Goal: Task Accomplishment & Management: Manage account settings

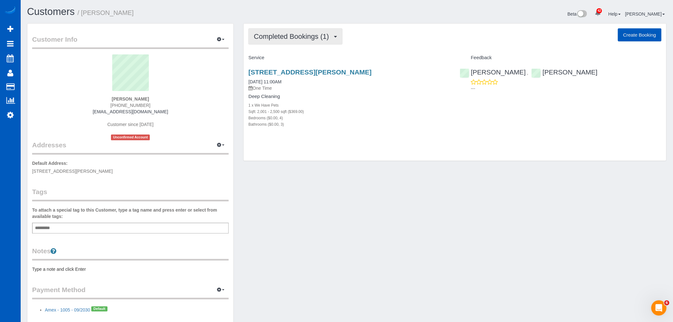
click at [285, 44] on button "Completed Bookings (1)" at bounding box center [296, 36] width 94 height 16
click at [293, 59] on link "Upcoming Bookings (11)" at bounding box center [282, 59] width 67 height 8
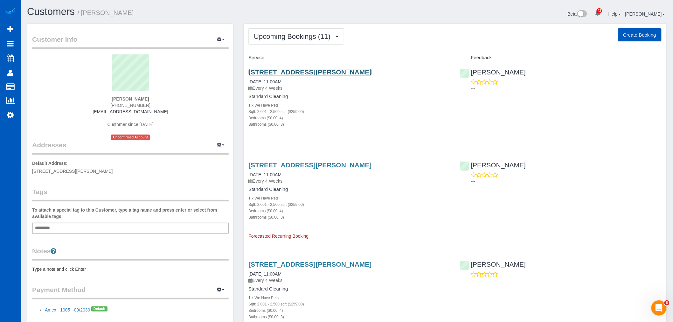
click at [297, 71] on link "1045 N Point Dr, Roswell, GA 30075" at bounding box center [310, 71] width 123 height 7
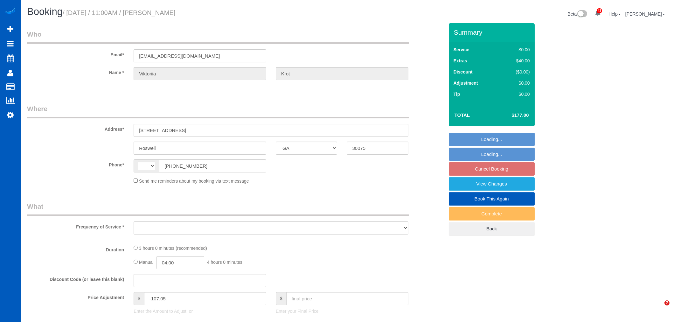
select select "GA"
select select "object:558"
select select "199"
select select "2001"
select select "4"
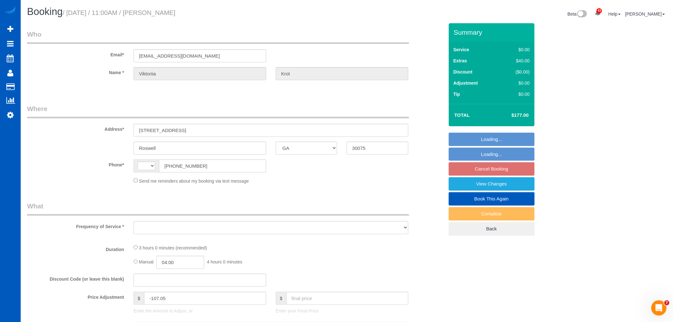
select select "3"
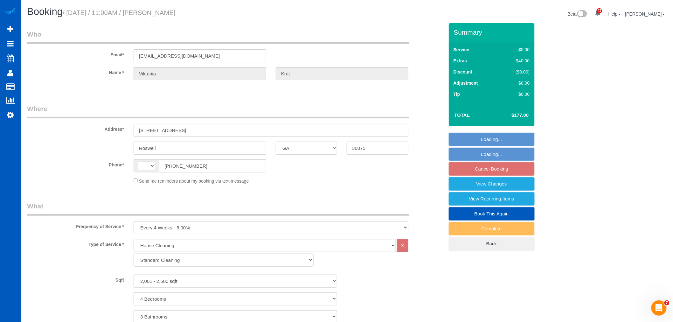
select select "spot1"
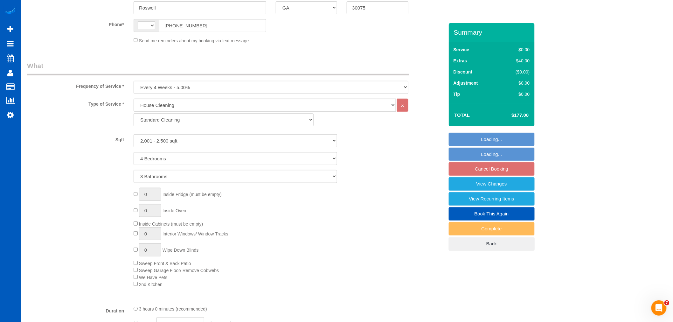
select select "string:US"
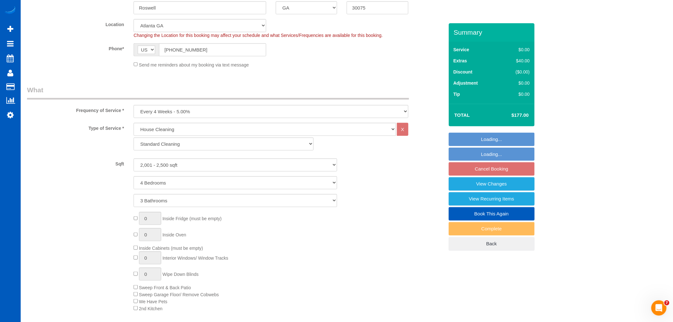
scroll to position [201, 0]
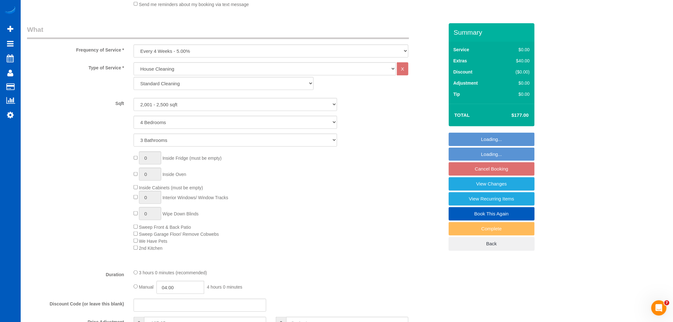
select select "object:1081"
select select "spot7"
select select "2001"
select select "4"
select select "3"
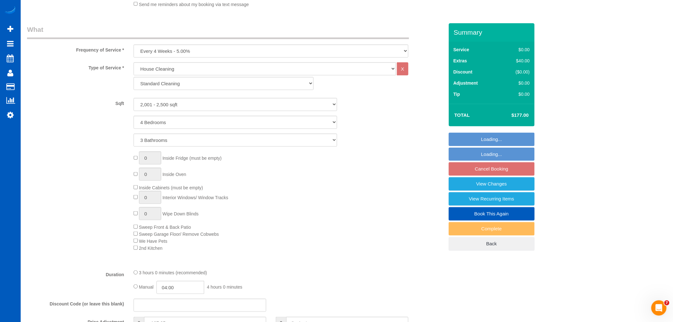
select select "string:fspay-42e5bbf1-a5bc-4b3d-b57f-c4335d4d8e22"
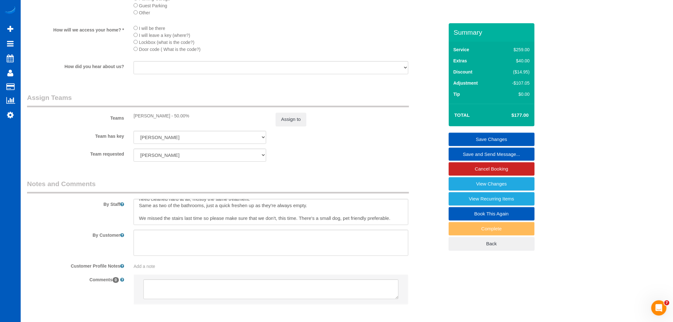
scroll to position [746, 0]
click at [299, 124] on button "Assign to" at bounding box center [291, 117] width 31 height 13
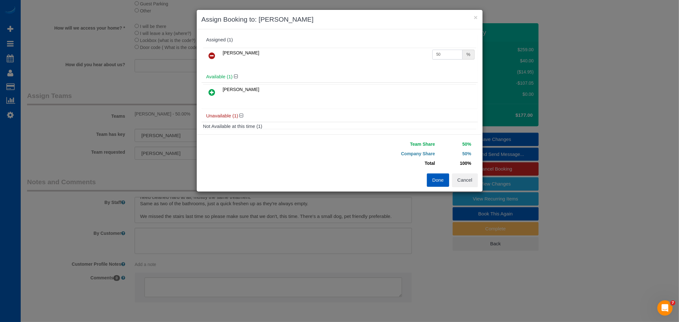
drag, startPoint x: 437, startPoint y: 58, endPoint x: 422, endPoint y: 60, distance: 14.4
click at [422, 60] on tr "Viktoriia Baydak 50 %" at bounding box center [339, 56] width 273 height 16
type input "55"
click at [436, 176] on button "Done" at bounding box center [438, 179] width 22 height 13
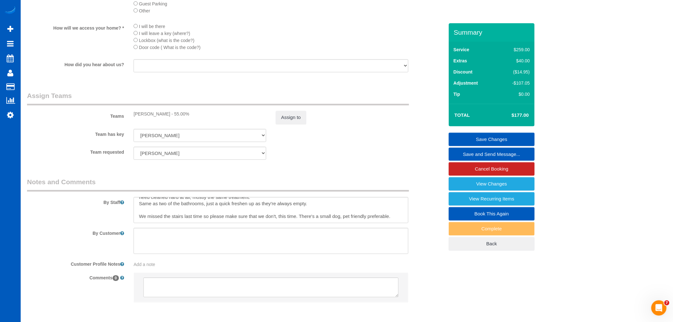
click at [490, 143] on link "Save Changes" at bounding box center [492, 139] width 86 height 13
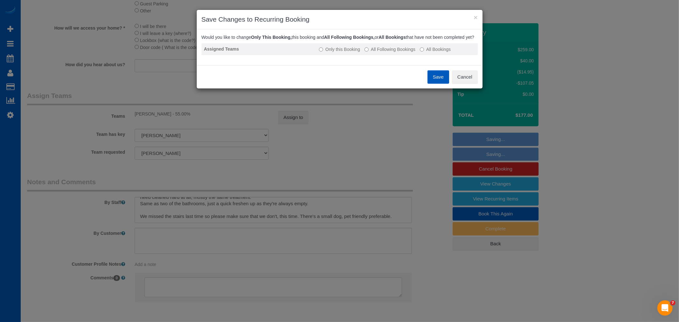
click at [387, 55] on td "Only this Booking All Following Bookings All Bookings" at bounding box center [396, 49] width 161 height 12
click at [389, 53] on label "All Following Bookings" at bounding box center [389, 49] width 51 height 6
click at [431, 81] on button "Save" at bounding box center [438, 76] width 22 height 13
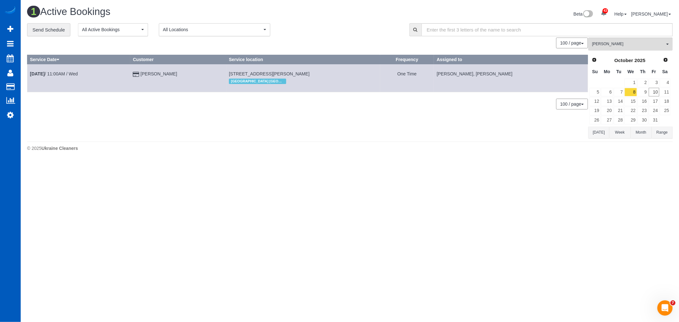
click at [59, 77] on td "Oct 8th / 11:00AM / Wed" at bounding box center [78, 78] width 103 height 28
click at [61, 74] on link "Oct 8th / 11:00AM / Wed" at bounding box center [54, 73] width 48 height 5
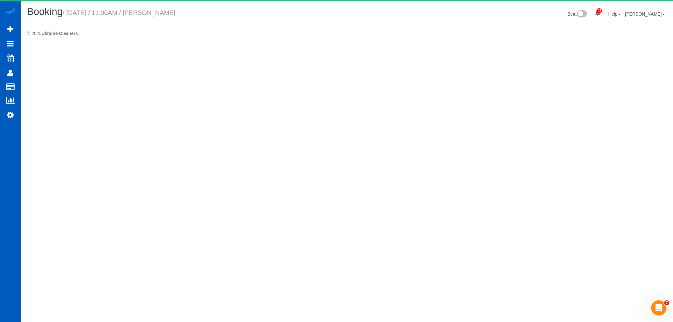
select select "GA"
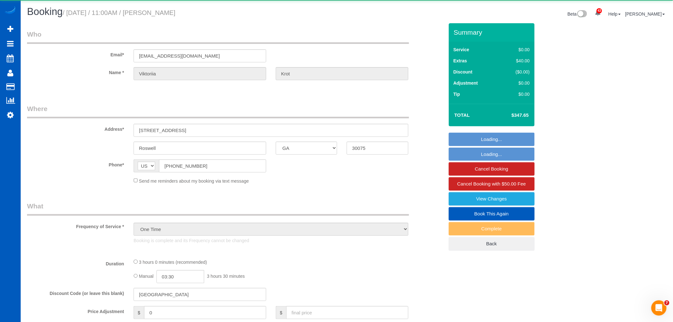
select select "object:2189"
select select "199"
select select "2001"
select select "4"
select select "3"
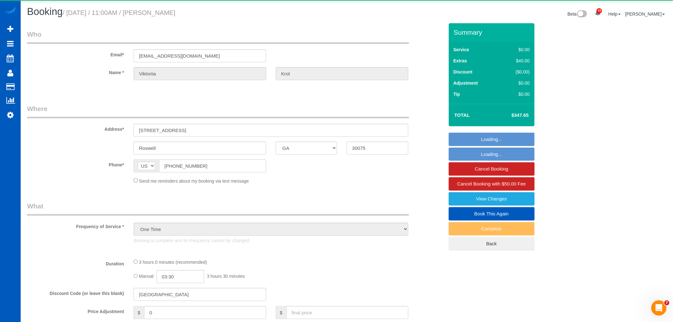
select select "number:8"
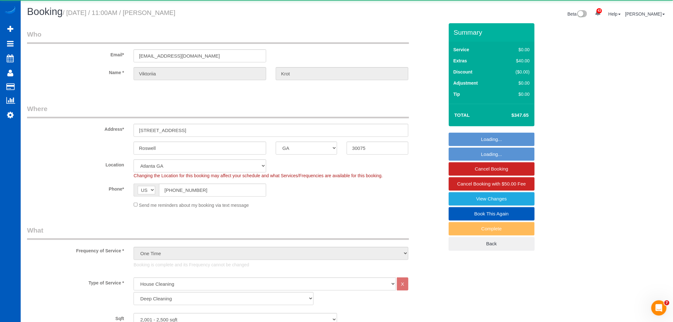
select select "spot13"
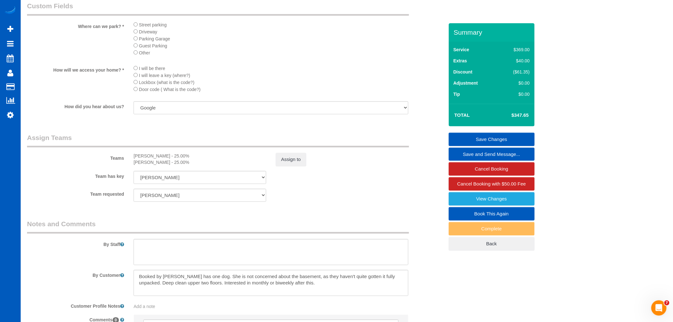
scroll to position [742, 0]
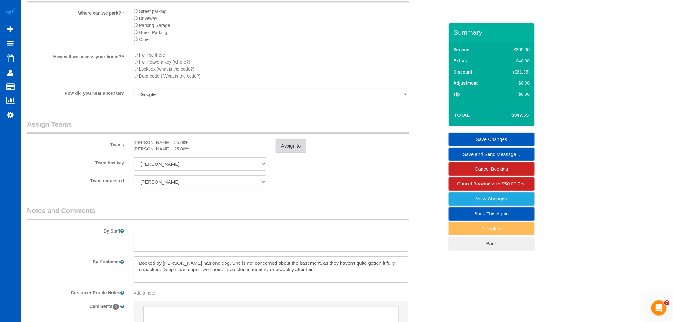
click at [292, 151] on button "Assign to" at bounding box center [291, 145] width 31 height 13
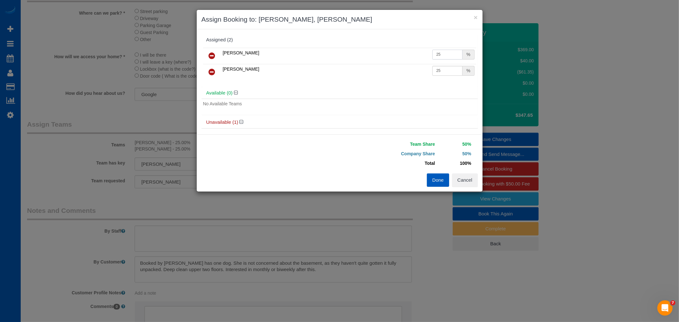
drag, startPoint x: 448, startPoint y: 52, endPoint x: 408, endPoint y: 59, distance: 40.8
click at [408, 59] on tr "Oksana Antonenko 25 %" at bounding box center [339, 56] width 273 height 16
drag, startPoint x: 408, startPoint y: 59, endPoint x: 447, endPoint y: 58, distance: 38.9
click at [447, 57] on input "1" at bounding box center [447, 55] width 31 height 10
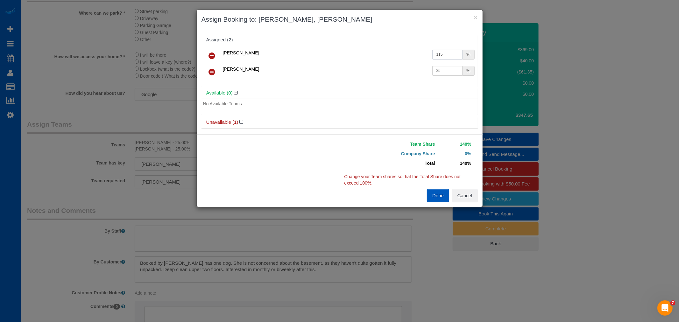
type input "115"
drag, startPoint x: 438, startPoint y: 69, endPoint x: 425, endPoint y: 79, distance: 16.2
click at [425, 79] on tr "Viktoriia Baydak 25 %" at bounding box center [339, 72] width 273 height 16
type input "115"
drag, startPoint x: 440, startPoint y: 57, endPoint x: 411, endPoint y: 60, distance: 30.0
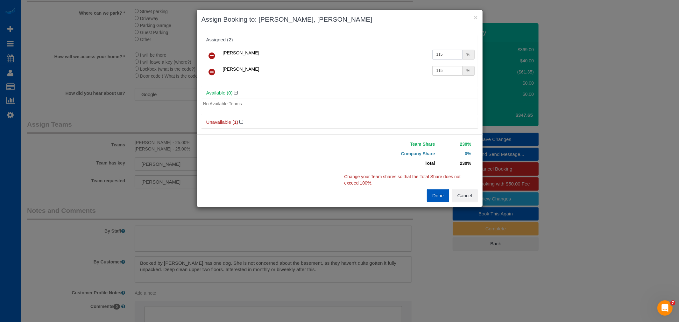
click at [411, 60] on tr "Oksana Antonenko 115 %" at bounding box center [339, 56] width 273 height 16
drag, startPoint x: 411, startPoint y: 60, endPoint x: 438, endPoint y: 56, distance: 27.9
click at [438, 56] on input "115" at bounding box center [447, 55] width 31 height 10
drag, startPoint x: 439, startPoint y: 54, endPoint x: 414, endPoint y: 57, distance: 25.6
click at [414, 57] on tr "Oksana Antonenko 115 %" at bounding box center [339, 56] width 273 height 16
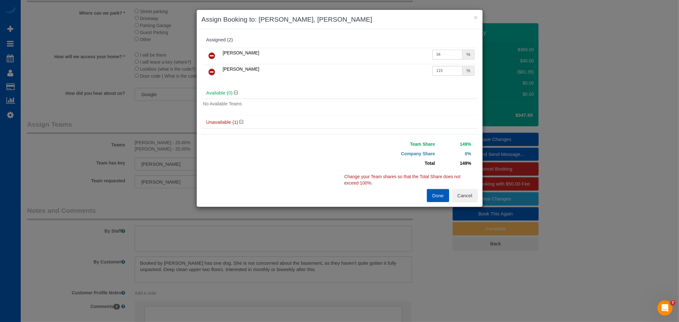
type input "34"
drag, startPoint x: 443, startPoint y: 74, endPoint x: 394, endPoint y: 77, distance: 48.8
click at [394, 76] on tr "Viktoriia Baydak 115 %" at bounding box center [339, 72] width 273 height 16
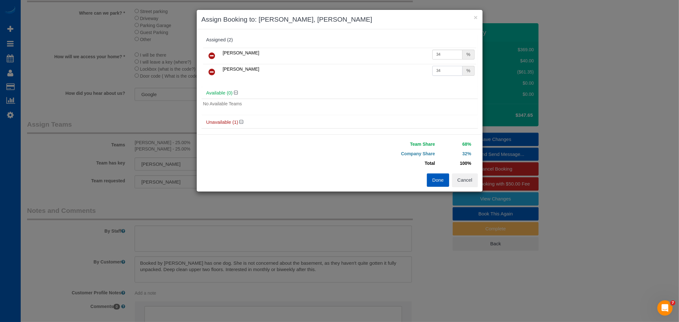
type input "34"
click at [434, 182] on button "Done" at bounding box center [438, 179] width 22 height 13
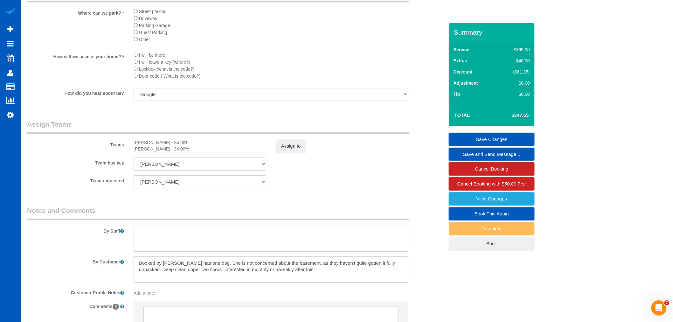
click at [496, 138] on link "Save Changes" at bounding box center [492, 139] width 86 height 13
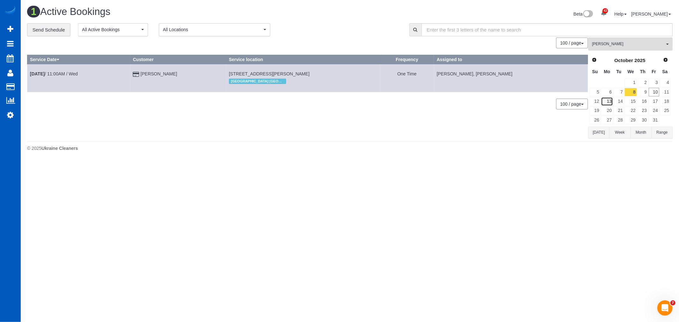
click at [607, 100] on link "13" at bounding box center [607, 101] width 12 height 9
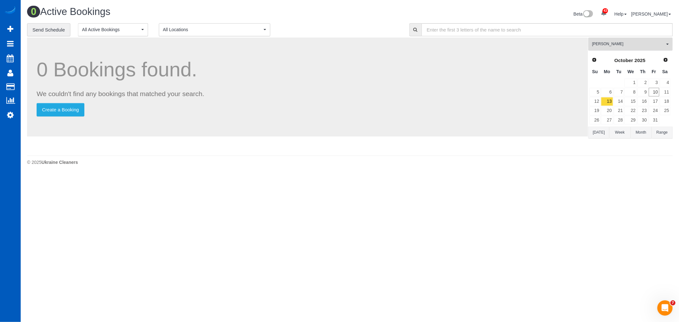
click at [621, 45] on span "Oksana Antonenko" at bounding box center [628, 43] width 73 height 5
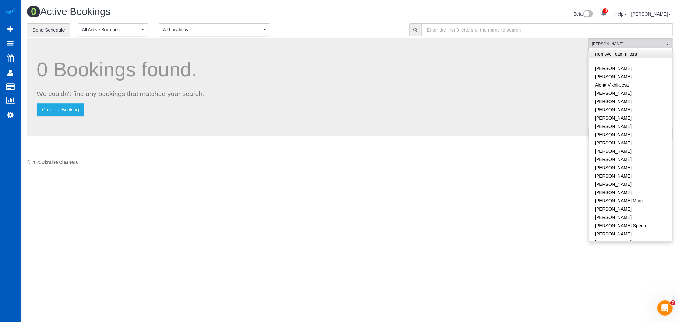
click at [616, 52] on link "Remove Team Filters" at bounding box center [630, 54] width 84 height 8
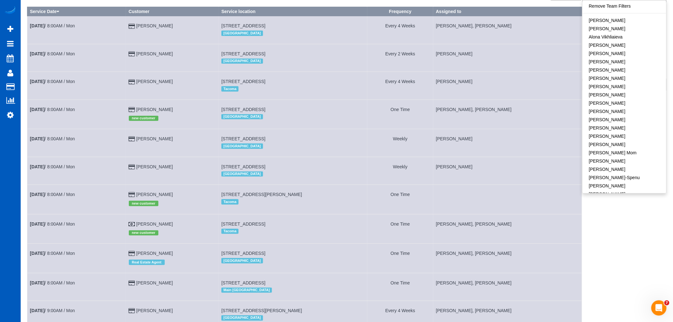
scroll to position [35, 0]
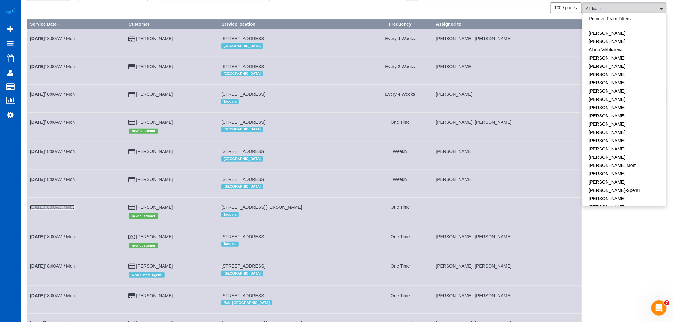
click at [44, 208] on b "Oct 13th" at bounding box center [37, 207] width 15 height 5
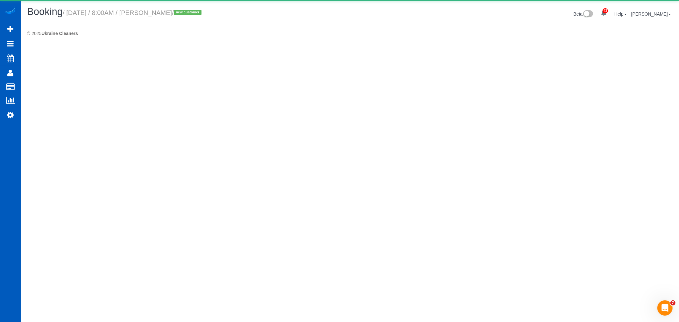
select select "WA"
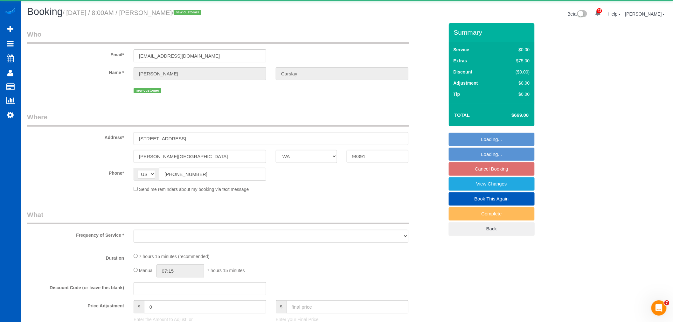
select select "object:3542"
select select "string:fspay-b1c7fa2d-cb92-4b80-b376-3e222f081d6c"
select select "199"
select select "3001"
select select "4"
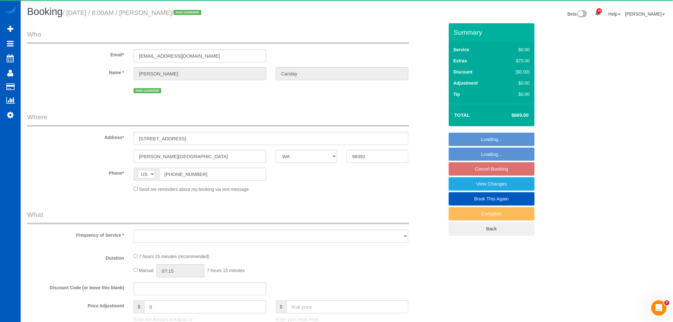
select select "4"
select select "spot18"
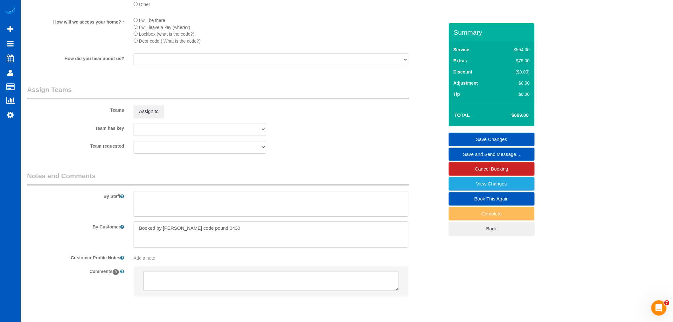
scroll to position [772, 0]
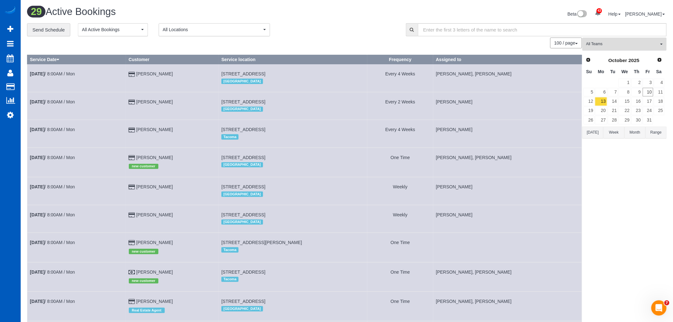
click at [615, 48] on button "All Teams" at bounding box center [625, 44] width 84 height 13
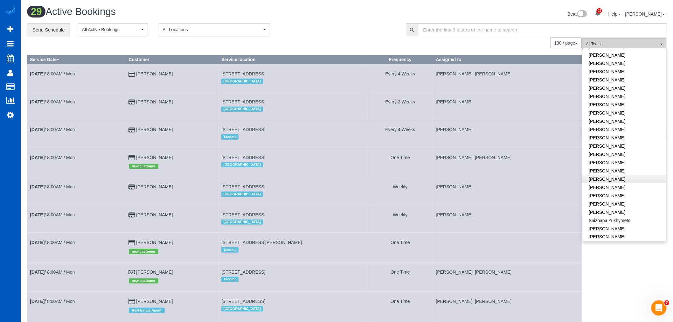
scroll to position [318, 0]
click at [615, 174] on link "Olha Rusnak" at bounding box center [625, 178] width 84 height 8
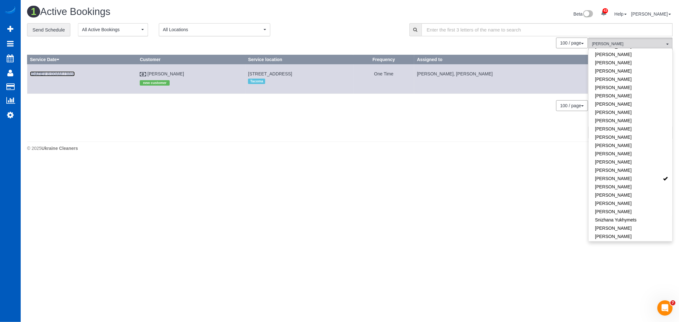
click at [54, 72] on link "Oct 13th / 8:00AM / Mon" at bounding box center [52, 73] width 45 height 5
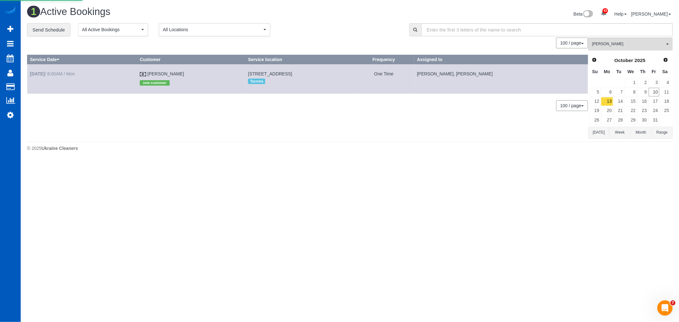
select select "WA"
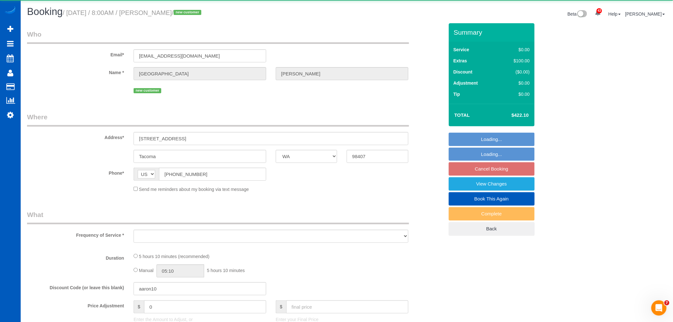
select select "object:4670"
select select "199"
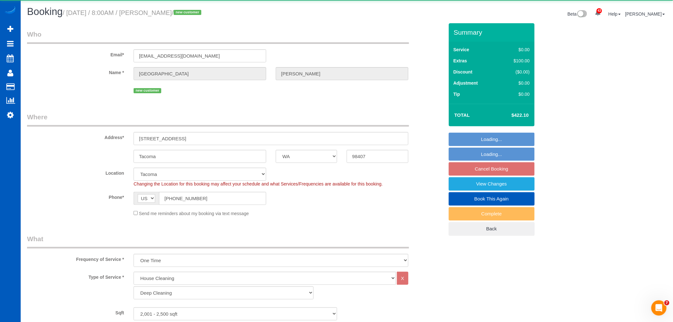
select select "object:4959"
select select "spot32"
select select "2001"
select select "3"
select select "2"
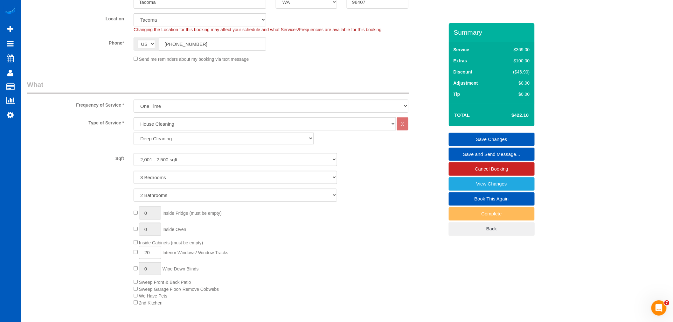
scroll to position [153, 0]
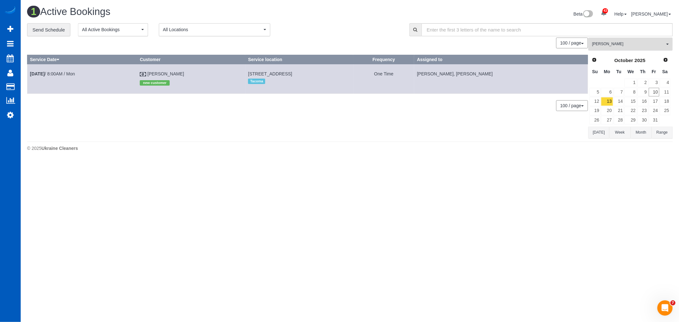
click at [631, 42] on span "Olha Rusnak" at bounding box center [628, 43] width 73 height 5
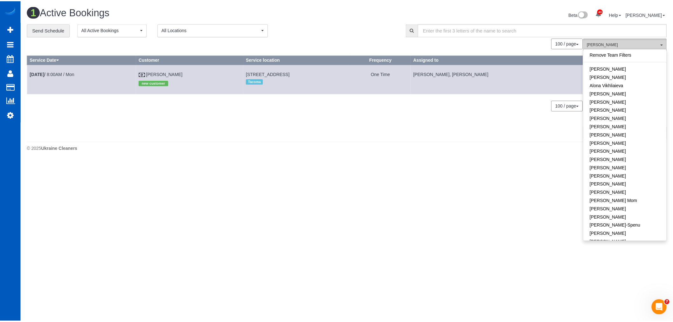
scroll to position [345, 0]
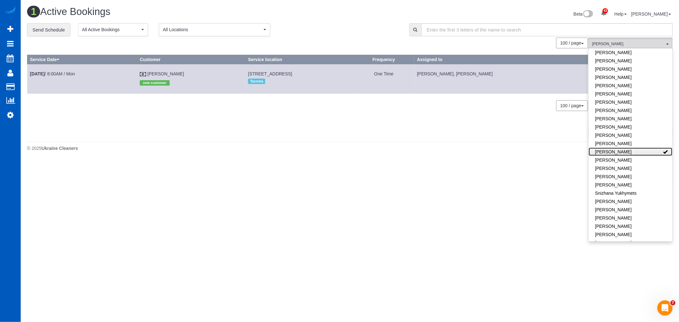
click at [639, 148] on link "Olha Rusnak" at bounding box center [630, 152] width 84 height 8
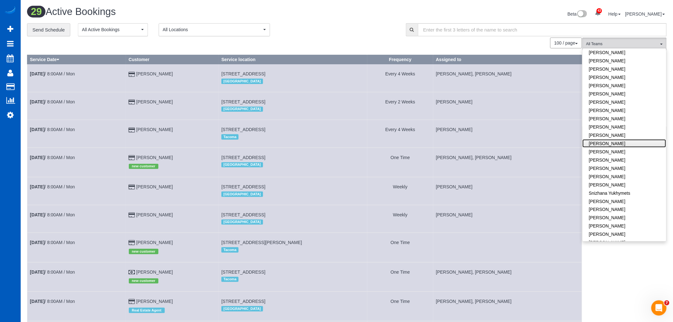
click at [613, 139] on link "Olha Dezhniuk" at bounding box center [625, 143] width 84 height 8
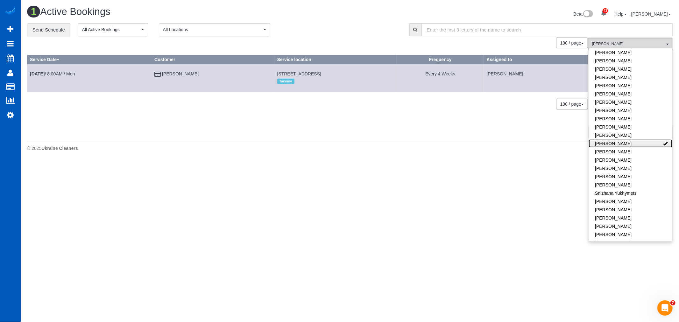
click at [613, 139] on link "Olha Dezhniuk" at bounding box center [630, 143] width 84 height 8
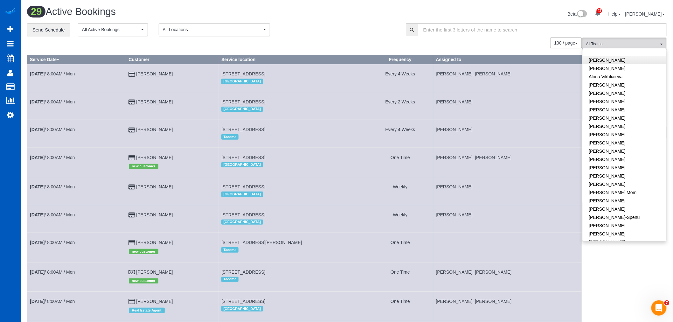
scroll to position [0, 0]
click at [622, 70] on link "Alina Kruchok" at bounding box center [625, 68] width 84 height 8
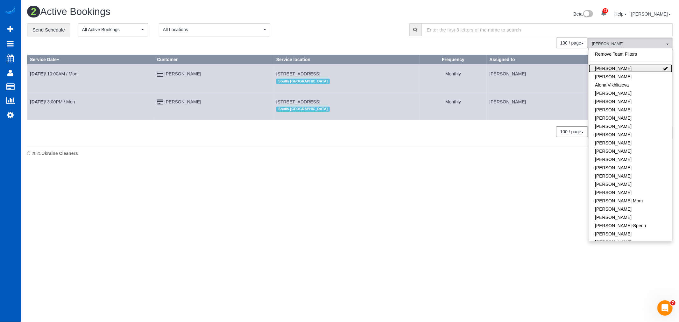
click at [622, 70] on link "Alina Kruchok" at bounding box center [630, 68] width 84 height 8
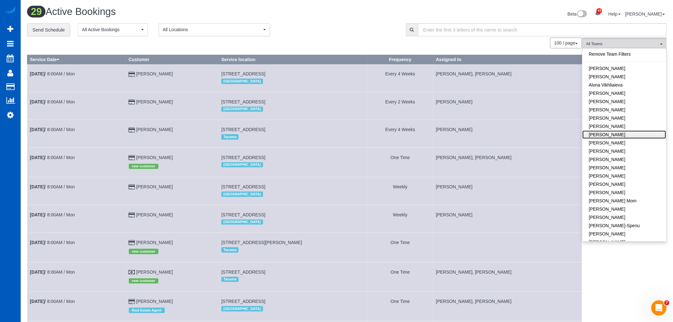
click at [616, 131] on link "Anzhela Trokhymiuk" at bounding box center [625, 134] width 84 height 8
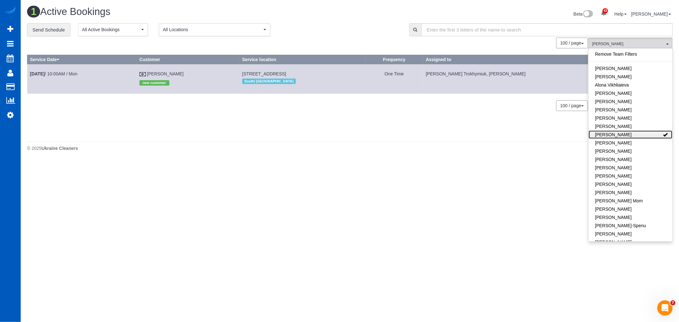
click at [616, 131] on link "Anzhela Trokhymiuk" at bounding box center [630, 134] width 84 height 8
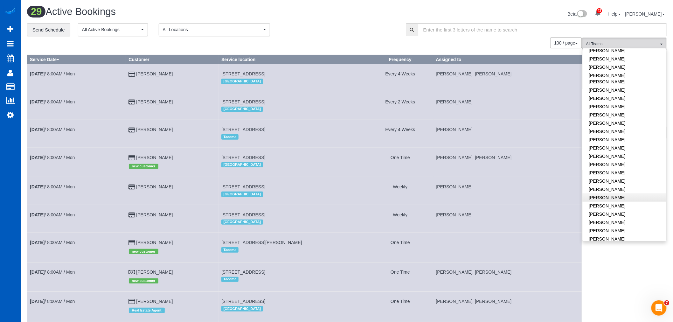
scroll to position [318, 0]
click at [618, 174] on link "Olha Rusnak" at bounding box center [625, 178] width 84 height 8
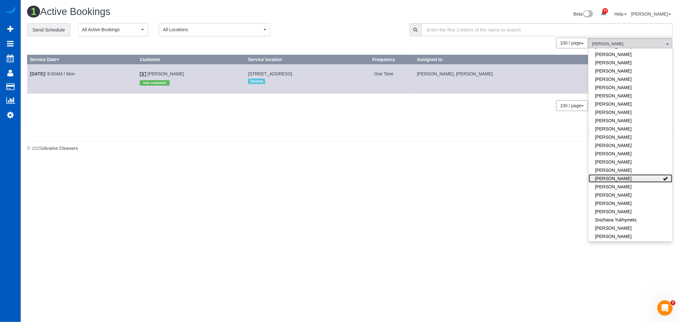
click at [618, 174] on link "Olha Rusnak" at bounding box center [630, 178] width 84 height 8
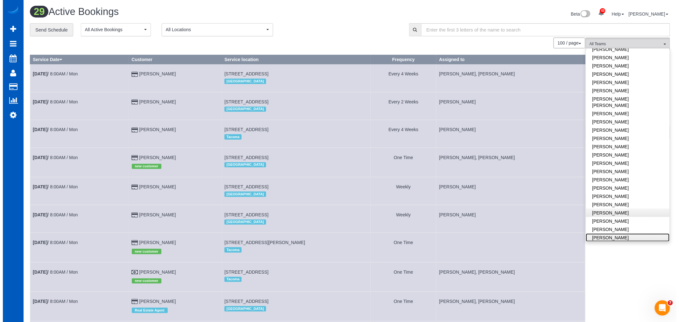
scroll to position [247, 0]
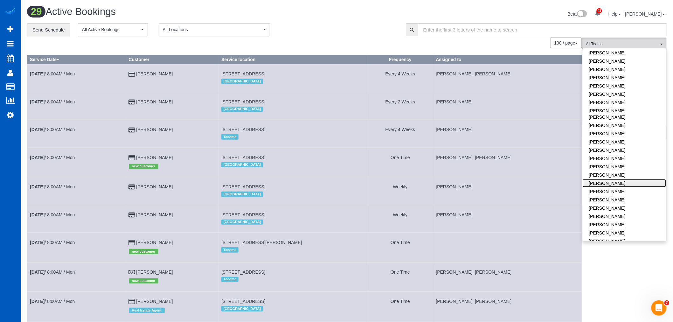
click at [616, 179] on link "Olena Datsyk" at bounding box center [625, 183] width 84 height 8
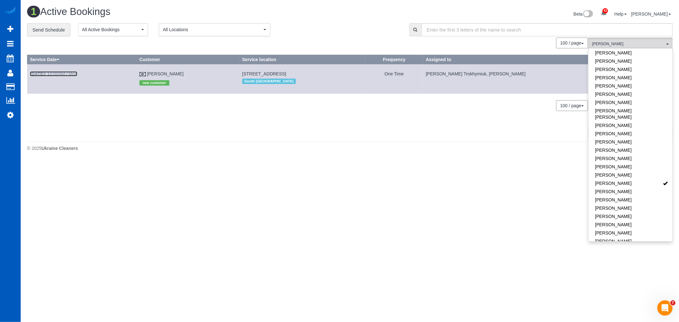
click at [63, 72] on link "Oct 13th / 10:00AM / Mon" at bounding box center [53, 73] width 47 height 5
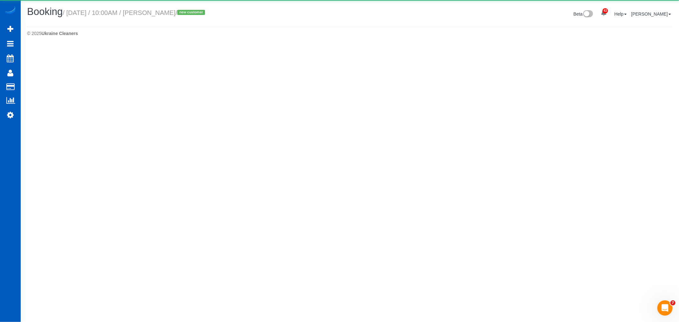
select select "WA"
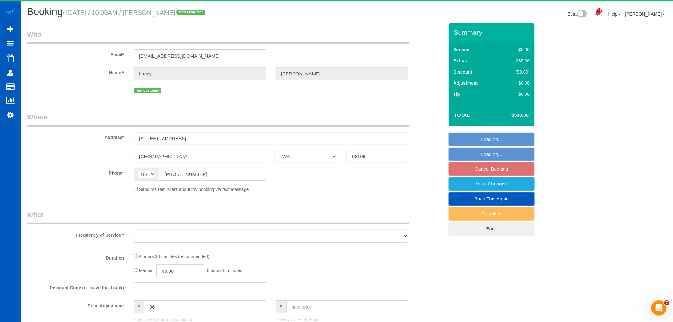
select select "object:7808"
select select "199"
select select "3001"
select select "5"
select select "4"
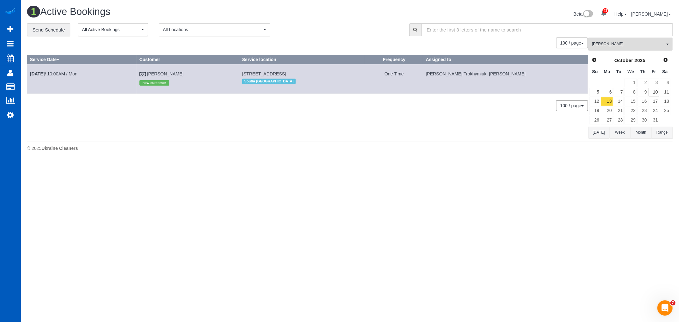
click at [615, 44] on span "Olena Datsyk" at bounding box center [628, 43] width 73 height 5
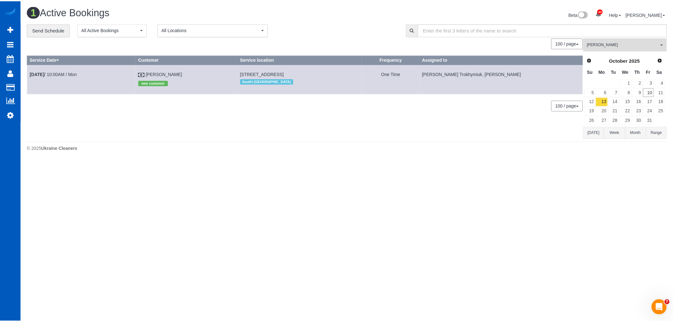
scroll to position [279, 0]
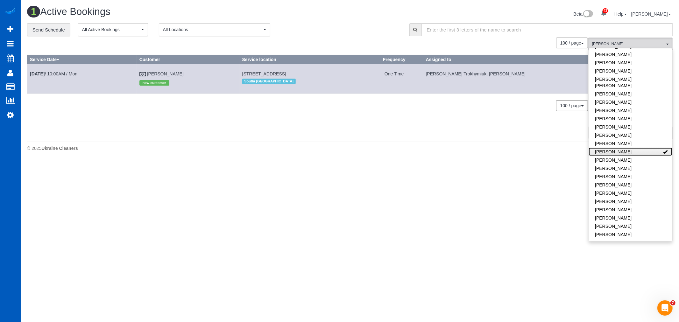
click at [631, 148] on link "Olena Datsyk" at bounding box center [630, 152] width 84 height 8
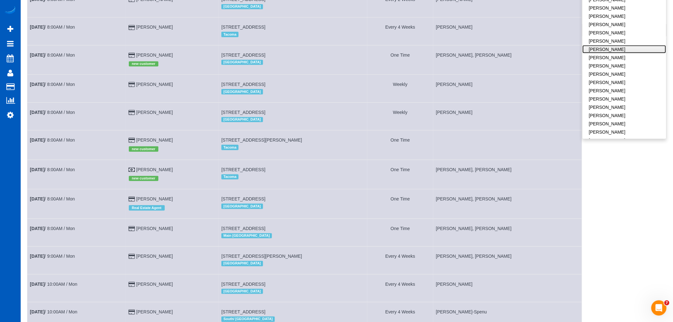
scroll to position [106, 0]
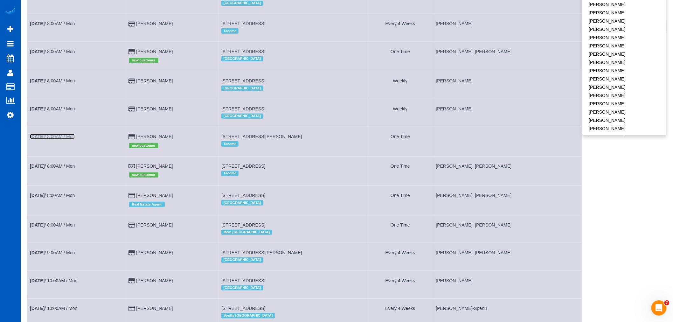
click at [73, 139] on link "Oct 13th / 8:00AM / Mon" at bounding box center [52, 136] width 45 height 5
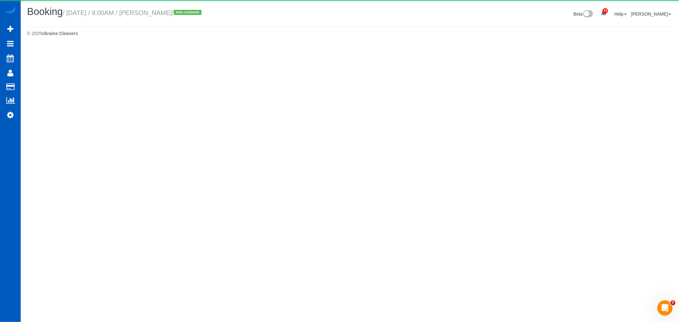
select select "WA"
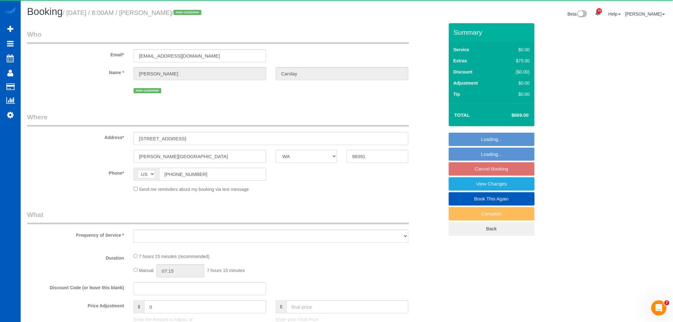
select select "object:8890"
select select "string:fspay-b1c7fa2d-cb92-4b80-b376-3e222f081d6c"
select select "199"
select select "spot59"
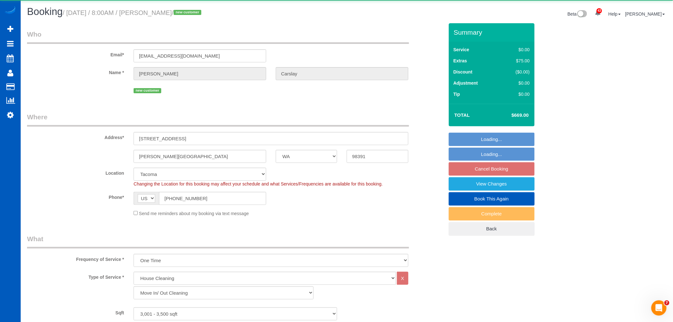
select select "object:9091"
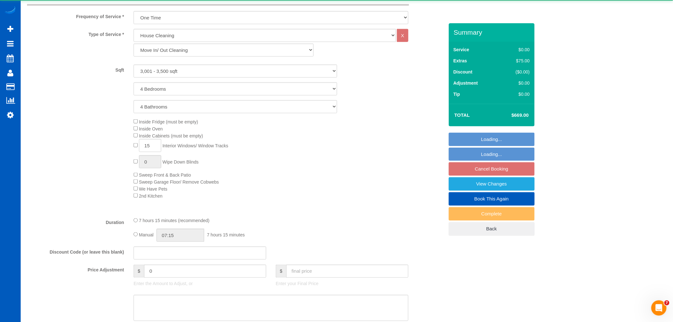
select select "3001"
select select "4"
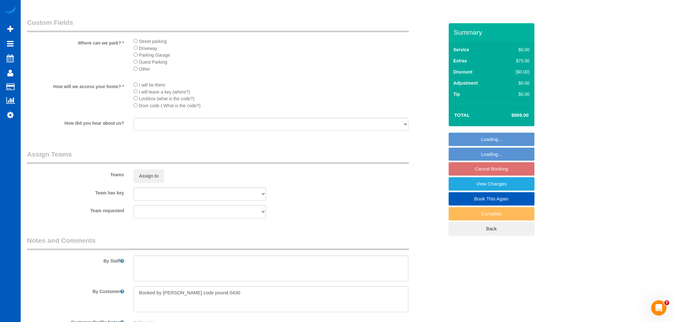
scroll to position [707, 0]
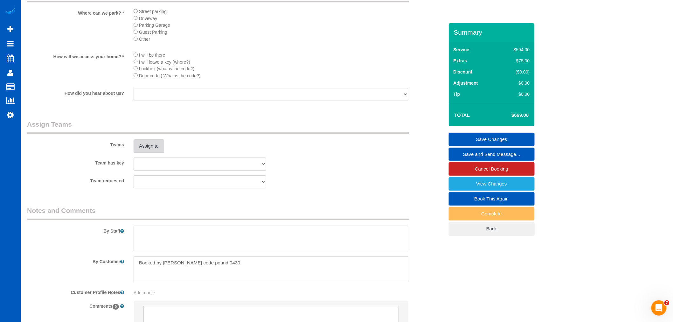
click at [148, 153] on button "Assign to" at bounding box center [149, 145] width 31 height 13
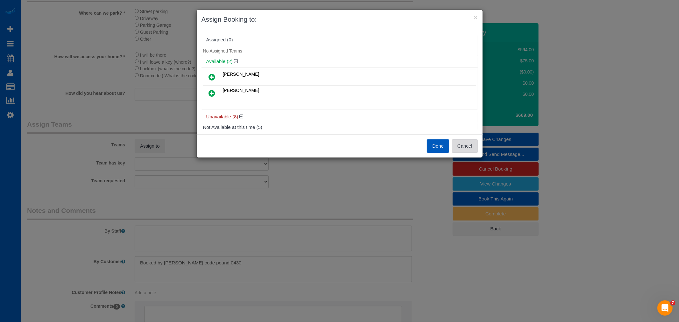
click at [473, 147] on button "Cancel" at bounding box center [465, 145] width 26 height 13
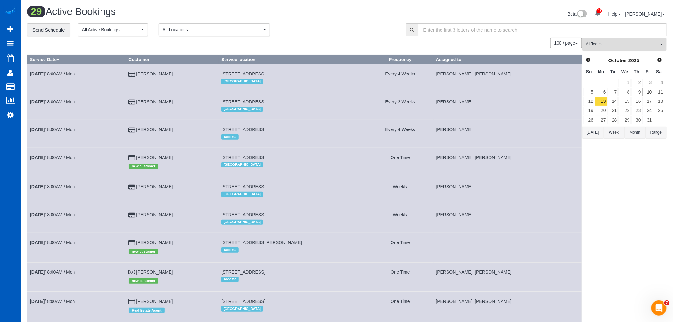
click at [612, 48] on button "All Teams" at bounding box center [625, 44] width 84 height 13
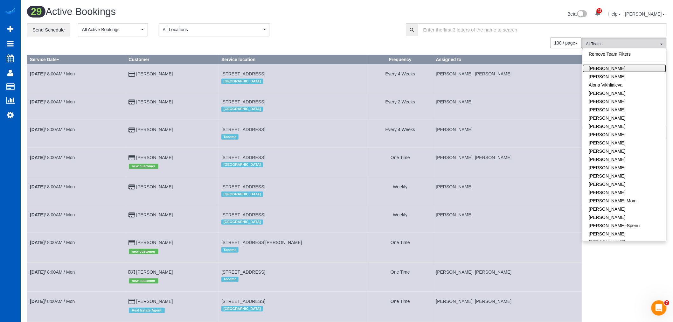
click at [620, 66] on link "Alina Kruchok" at bounding box center [625, 68] width 84 height 8
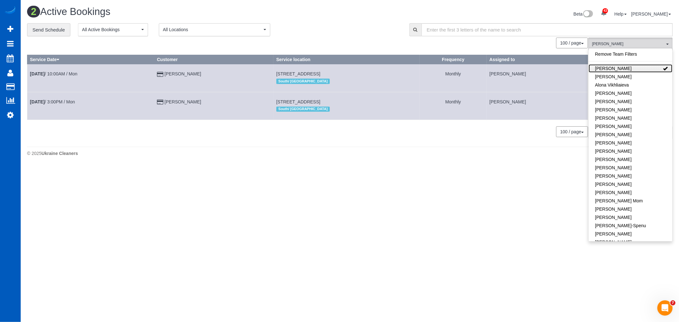
click at [620, 66] on link "Alina Kruchok" at bounding box center [630, 68] width 84 height 8
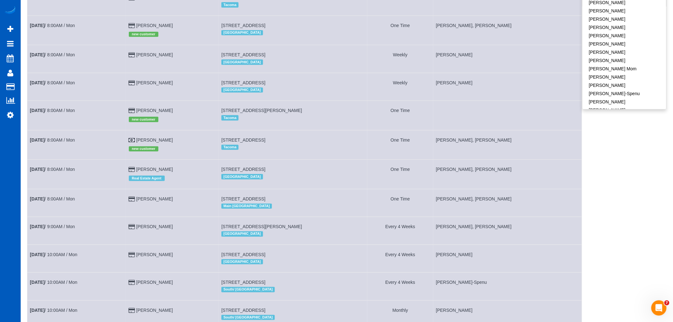
scroll to position [177, 0]
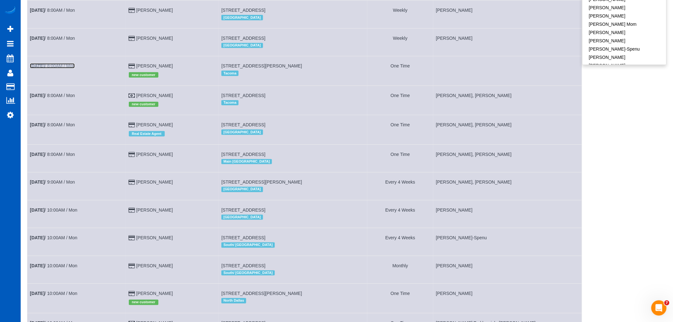
click at [61, 68] on link "Oct 13th / 8:00AM / Mon" at bounding box center [52, 65] width 45 height 5
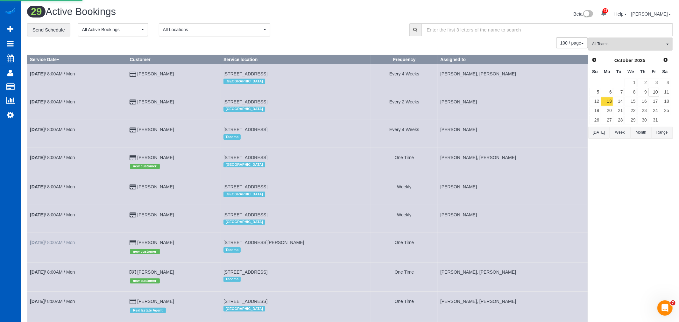
select select "WA"
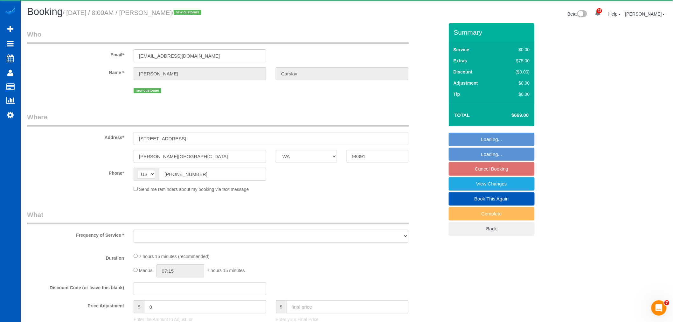
select select "object:10829"
select select "string:fspay-b1c7fa2d-cb92-4b80-b376-3e222f081d6c"
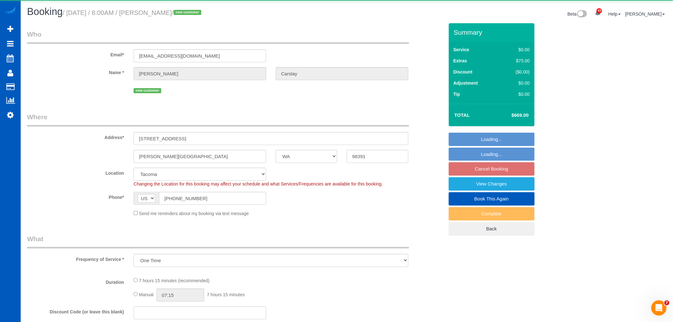
select select "object:11030"
select select "199"
select select "3001"
select select "4"
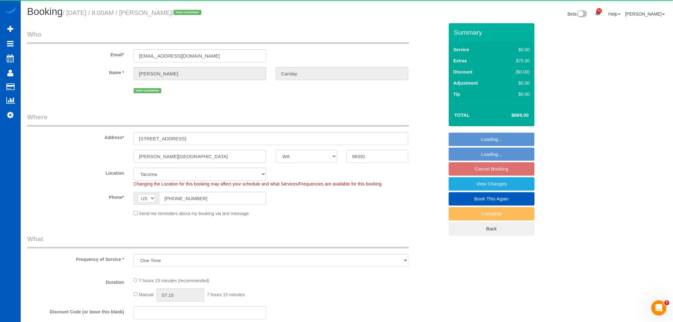
select select "spot73"
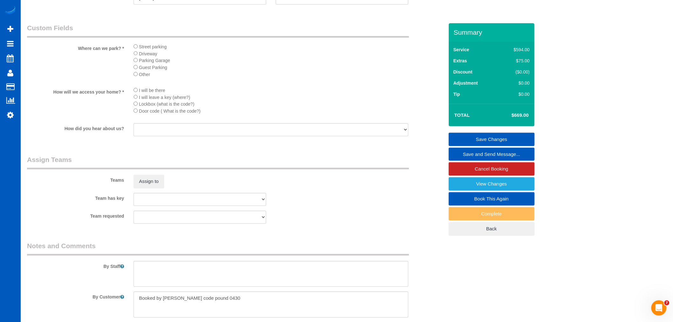
scroll to position [772, 0]
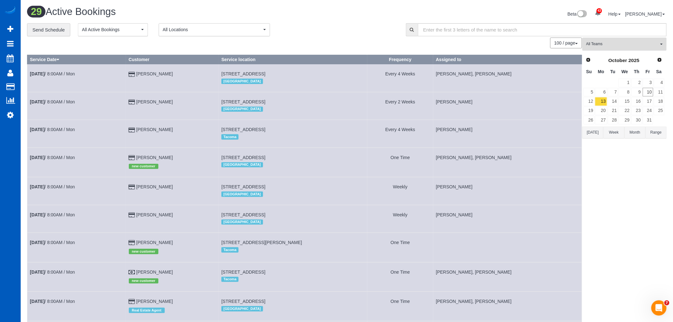
click at [606, 49] on button "All Teams" at bounding box center [625, 44] width 84 height 13
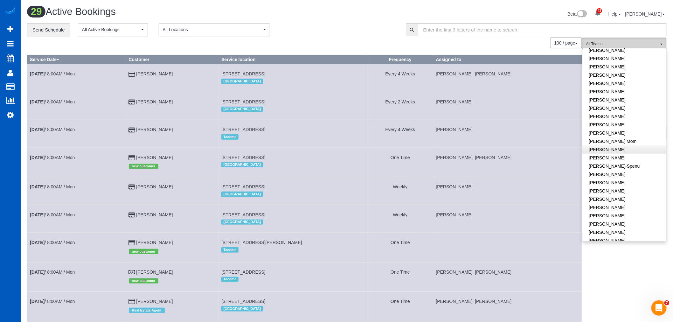
scroll to position [71, 0]
click at [615, 177] on link "Karyna Butov" at bounding box center [625, 180] width 84 height 8
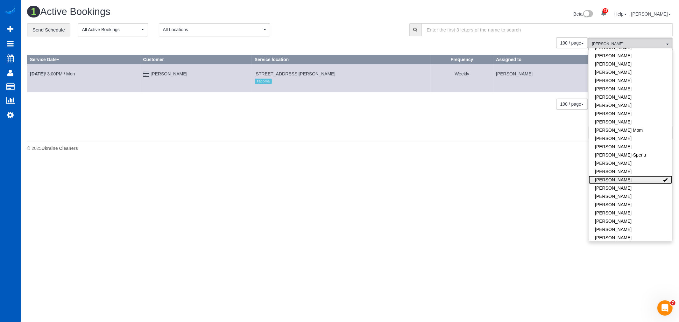
click at [615, 177] on link "Karyna Butov" at bounding box center [630, 180] width 84 height 8
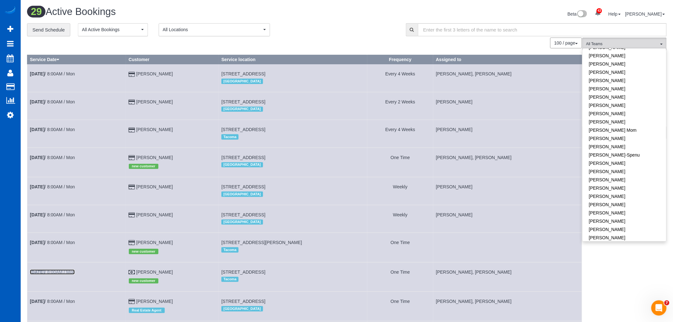
click at [66, 274] on link "Oct 13th / 8:00AM / Mon" at bounding box center [52, 272] width 45 height 5
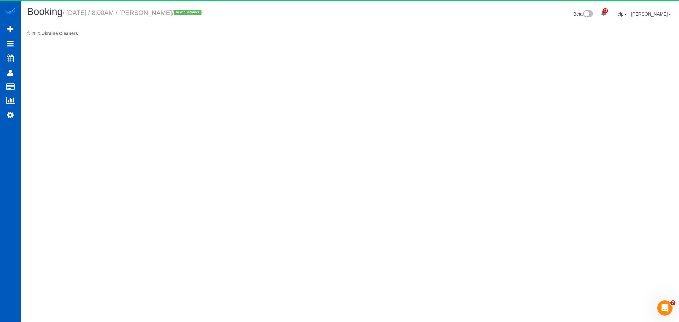
select select "WA"
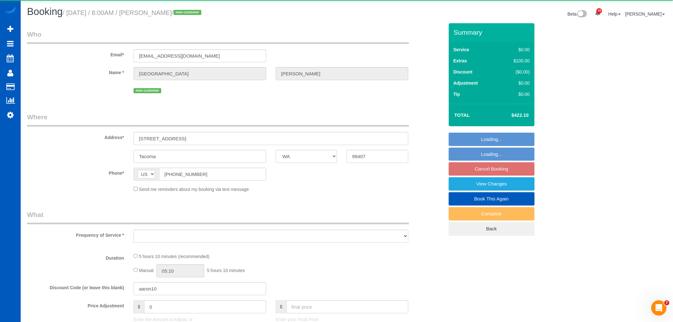
select select "object:12534"
select select "199"
select select "2001"
select select "3"
select select "2"
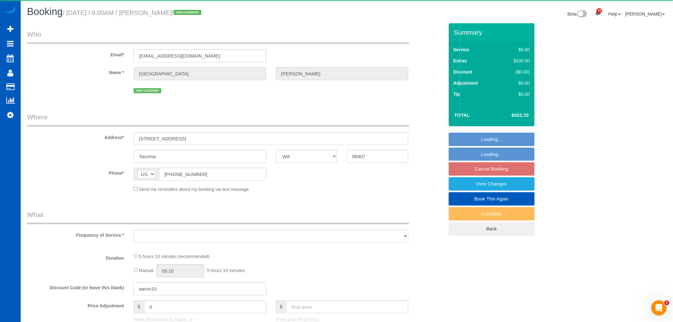
select select "spot87"
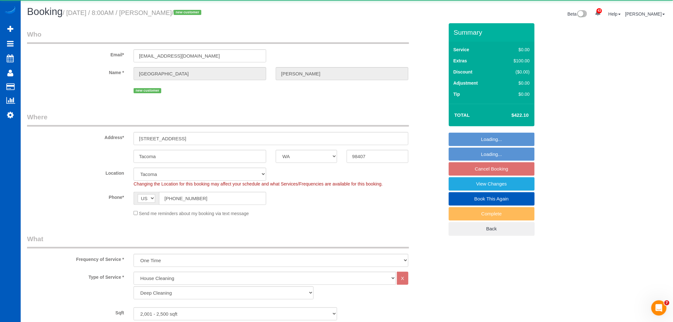
select select "object:12739"
select select "2001"
select select "3"
select select "2"
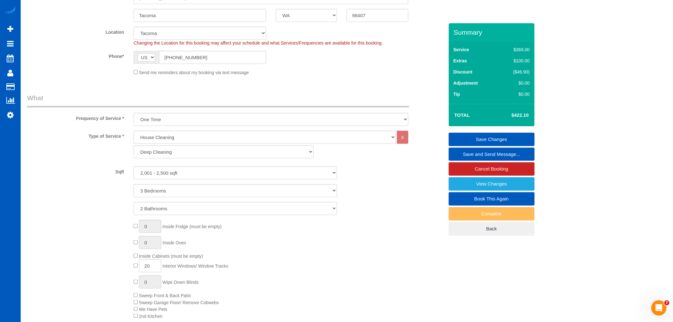
scroll to position [141, 0]
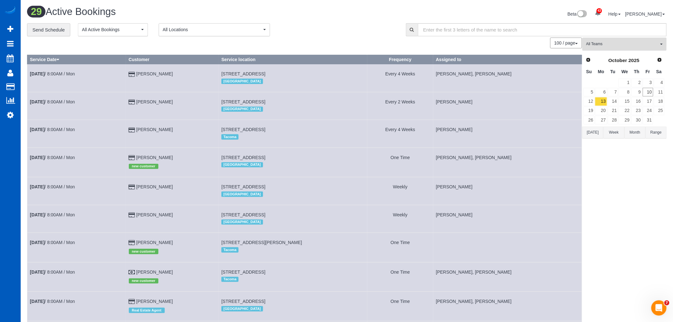
click at [621, 49] on button "All Teams" at bounding box center [625, 44] width 84 height 13
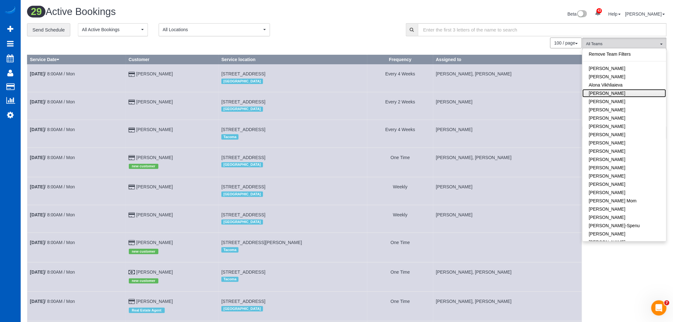
click at [624, 91] on link "Anastasiia Demchenko" at bounding box center [625, 93] width 84 height 8
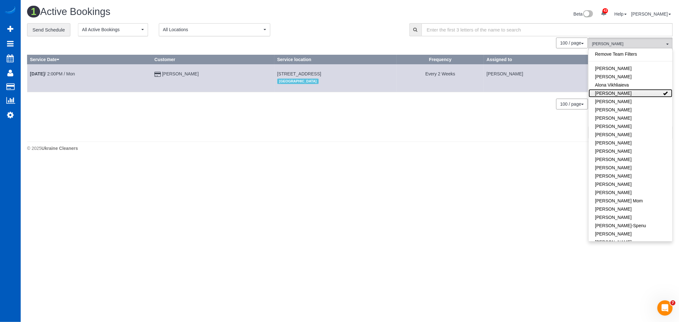
click at [624, 91] on link "Anastasiia Demchenko" at bounding box center [630, 93] width 84 height 8
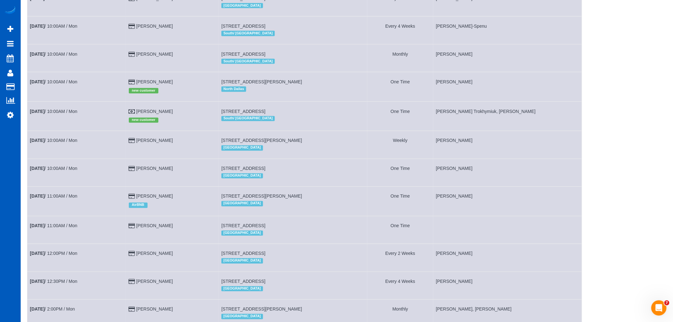
scroll to position [424, 0]
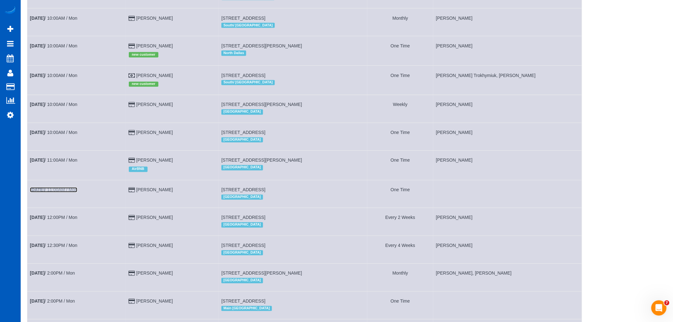
click at [66, 193] on link "Oct 13th / 11:00AM / Mon" at bounding box center [53, 189] width 47 height 5
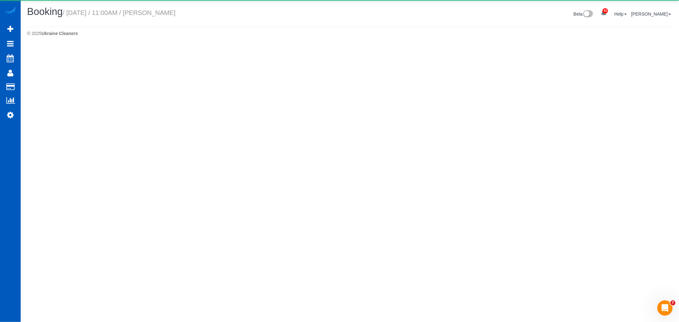
select select "WA"
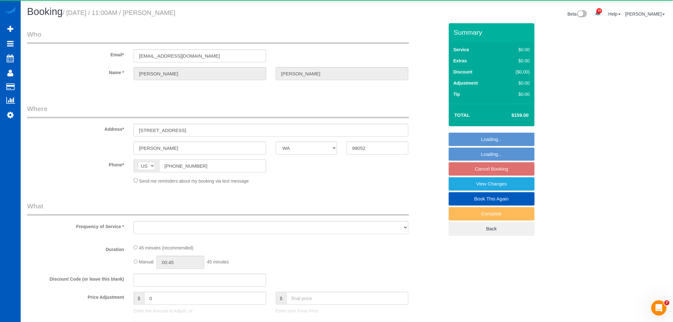
select select "object:14126"
select select "string:fspay-140cd3f5-40ad-4674-9e36-cfc462e90407"
select select "199"
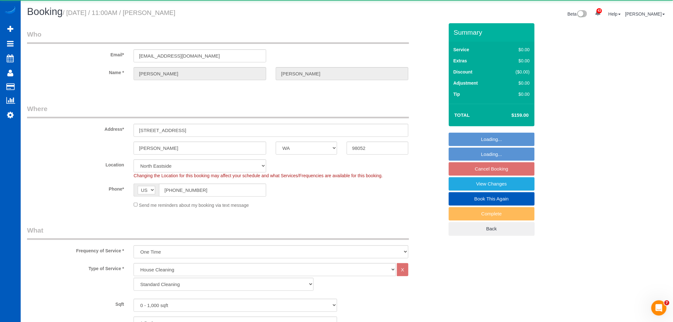
select select "object:14490"
select select "spot101"
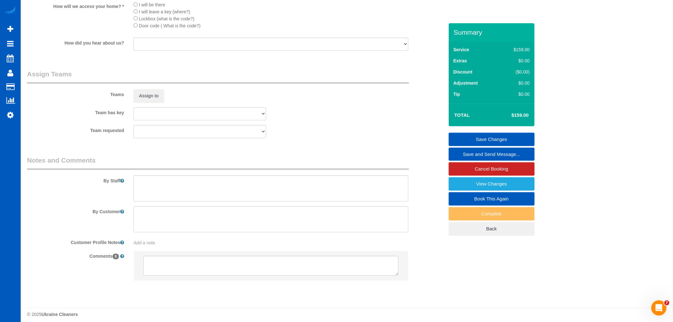
scroll to position [781, 0]
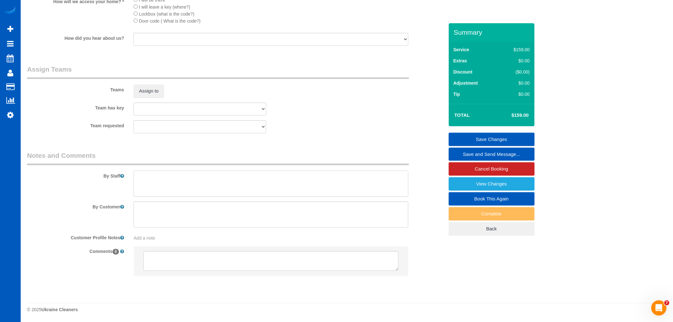
click at [200, 174] on textarea at bounding box center [271, 184] width 275 height 26
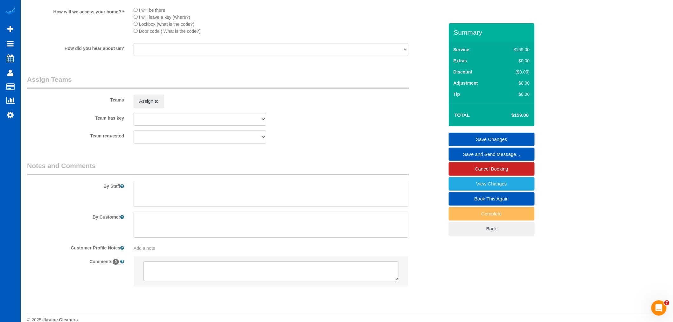
scroll to position [746, 0]
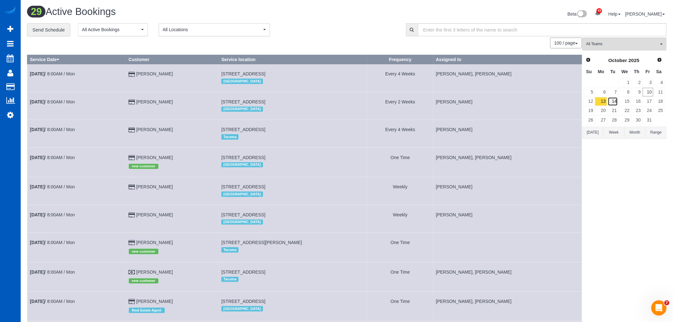
click at [608, 105] on link "14" at bounding box center [613, 101] width 11 height 9
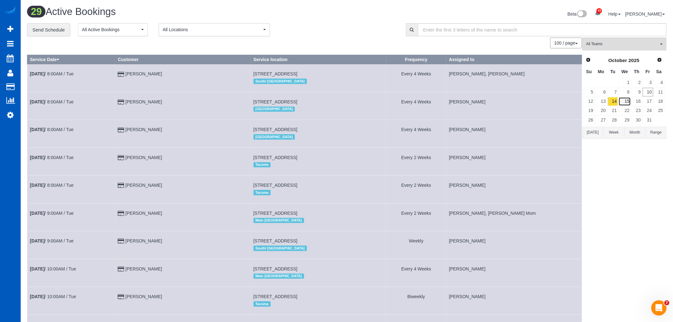
click at [623, 97] on link "15" at bounding box center [625, 101] width 12 height 9
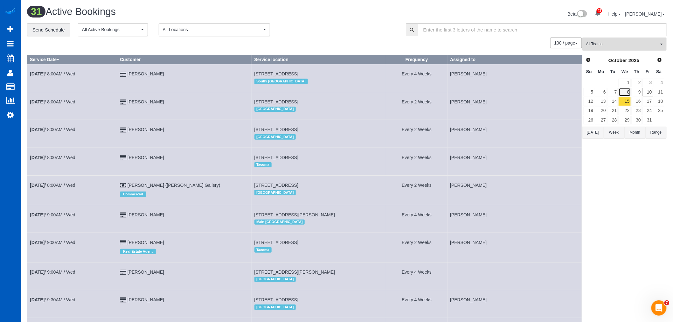
click at [628, 95] on link "8" at bounding box center [625, 92] width 12 height 9
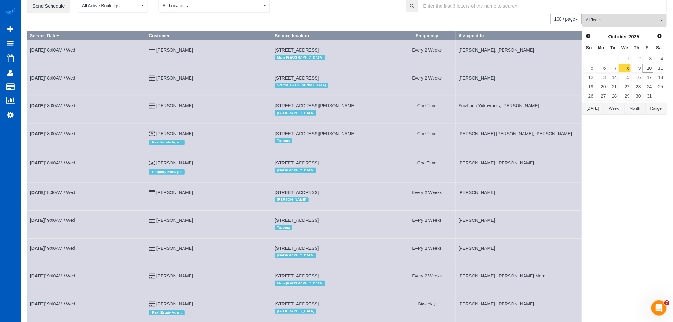
scroll to position [71, 0]
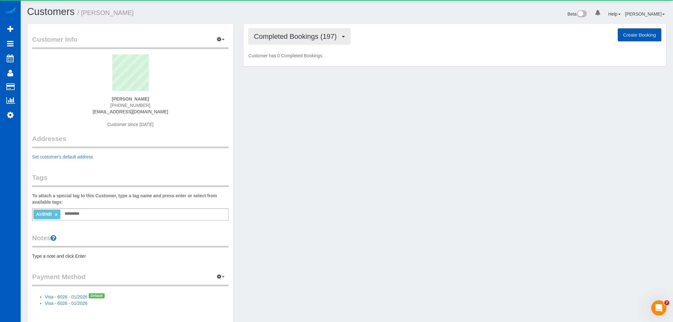
click at [284, 36] on span "Completed Bookings (197)" at bounding box center [297, 36] width 86 height 8
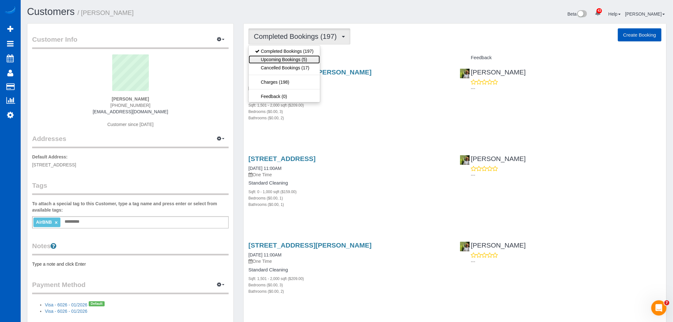
click at [286, 59] on link "Upcoming Bookings (5)" at bounding box center [284, 59] width 71 height 8
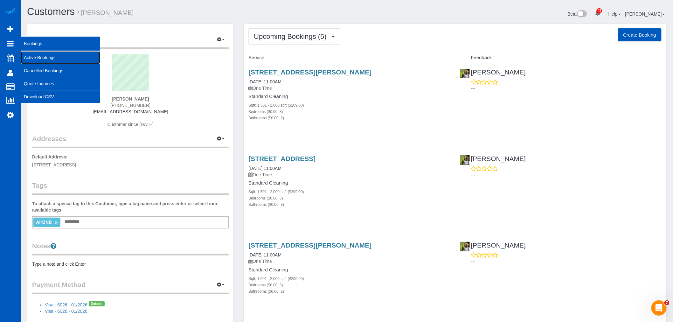
click at [44, 58] on link "Active Bookings" at bounding box center [61, 57] width 80 height 13
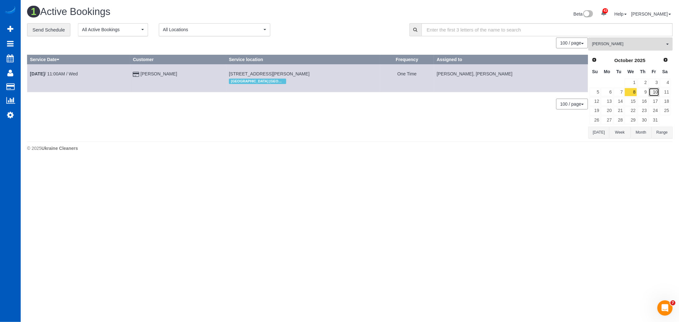
click at [654, 93] on link "10" at bounding box center [654, 92] width 11 height 9
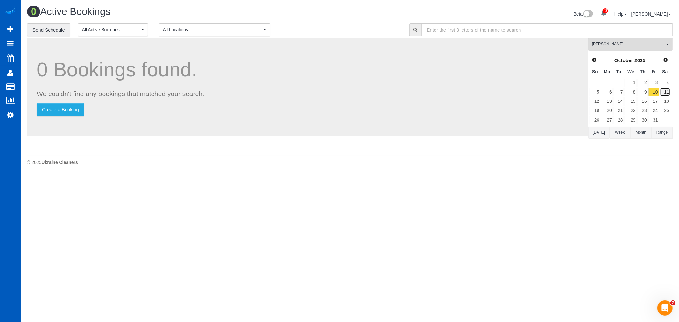
click at [663, 92] on link "11" at bounding box center [665, 92] width 11 height 9
click at [657, 91] on link "10" at bounding box center [654, 92] width 11 height 9
click at [626, 47] on span "Oksana Antonenko" at bounding box center [628, 43] width 73 height 5
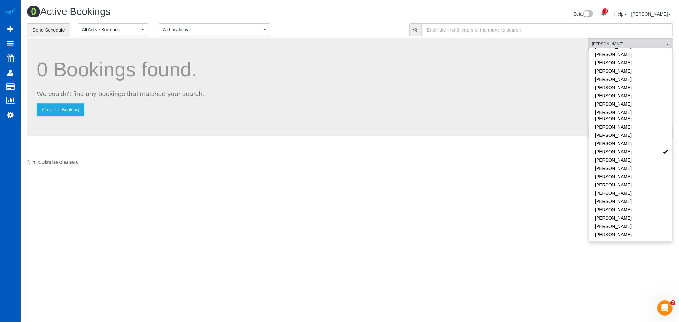
click at [357, 244] on body "43 Beta Your Notifications You have 0 alerts × You have 7 to charge for 10/08/2…" at bounding box center [339, 161] width 679 height 322
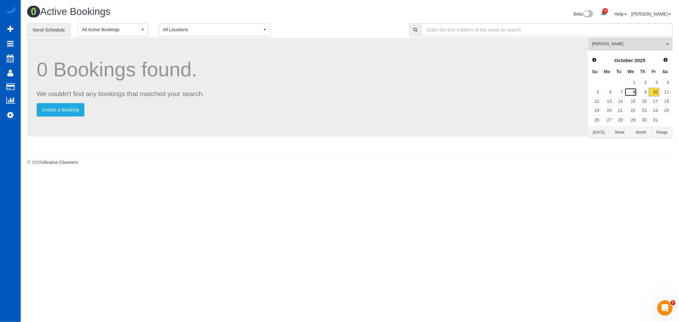
click at [630, 94] on link "8" at bounding box center [630, 92] width 12 height 9
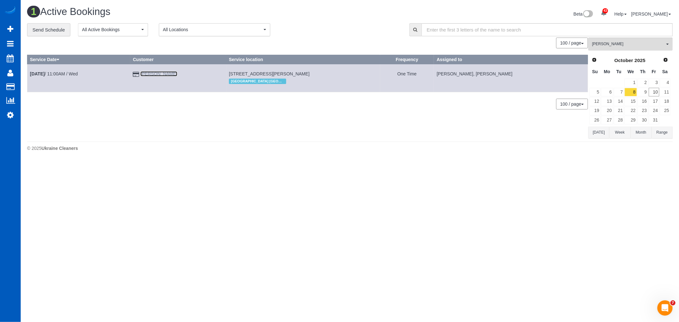
click at [156, 74] on link "Viktoriia Krot" at bounding box center [158, 73] width 37 height 5
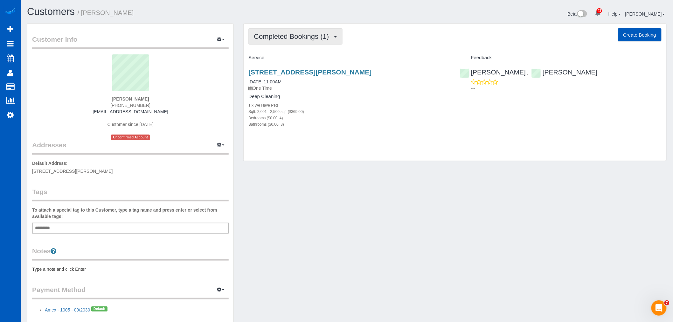
drag, startPoint x: 313, startPoint y: 42, endPoint x: 307, endPoint y: 49, distance: 9.7
click at [313, 42] on button "Completed Bookings (1)" at bounding box center [296, 36] width 94 height 16
click at [299, 58] on link "Upcoming Bookings (11)" at bounding box center [282, 59] width 67 height 8
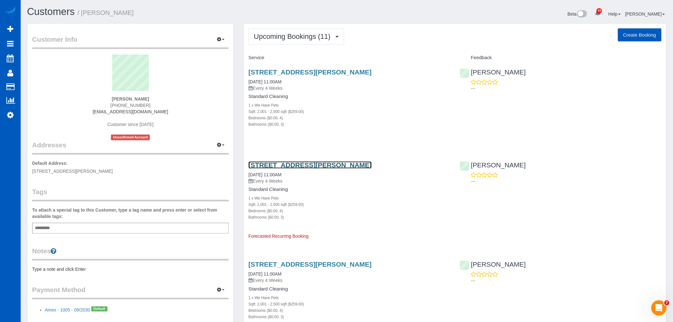
click at [290, 163] on link "1045 N Point Dr, Roswell, GA 30075" at bounding box center [310, 164] width 123 height 7
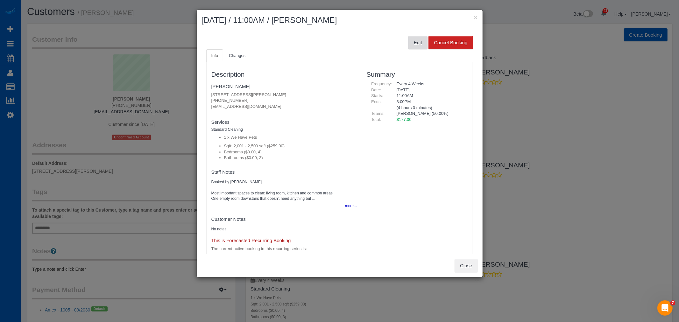
click at [408, 45] on button "Edit" at bounding box center [417, 42] width 19 height 13
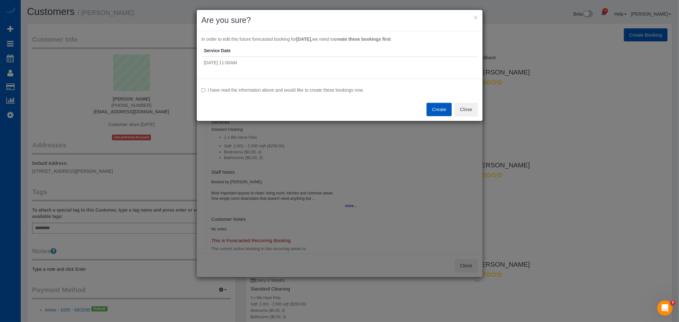
click at [272, 93] on label "I have read the information above and would like to create these bookings now." at bounding box center [339, 90] width 276 height 6
click at [431, 109] on button "Create" at bounding box center [438, 109] width 25 height 13
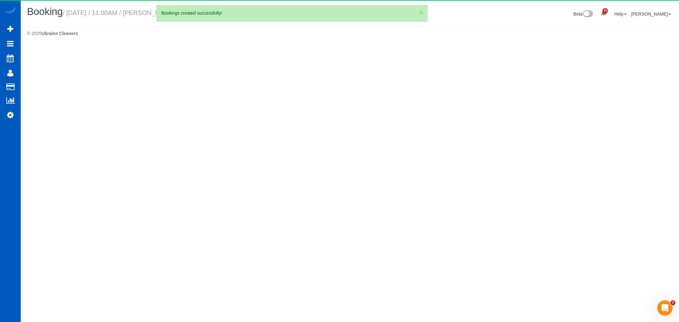
select select "GA"
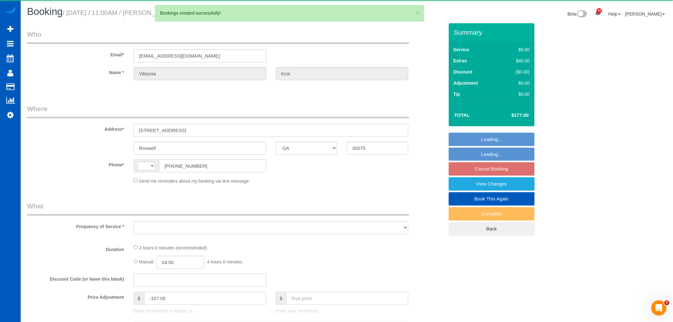
select select "string:US"
select select "object:3620"
select select "string:fspay-42e5bbf1-a5bc-4b3d-b57f-c4335d4d8e22"
select select "199"
select select "spot1"
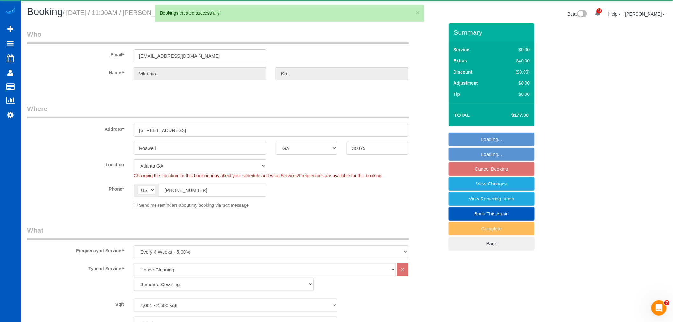
select select "object:3787"
select select "2001"
select select "4"
select select "3"
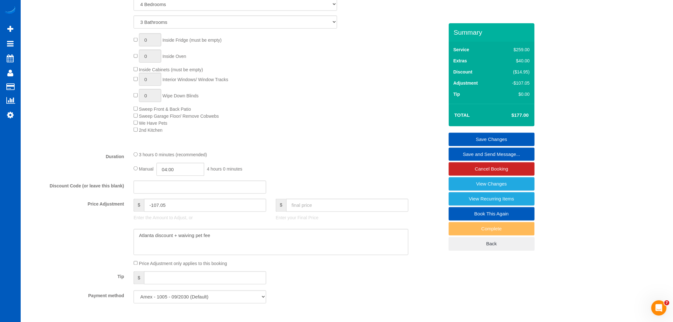
scroll to position [250, 0]
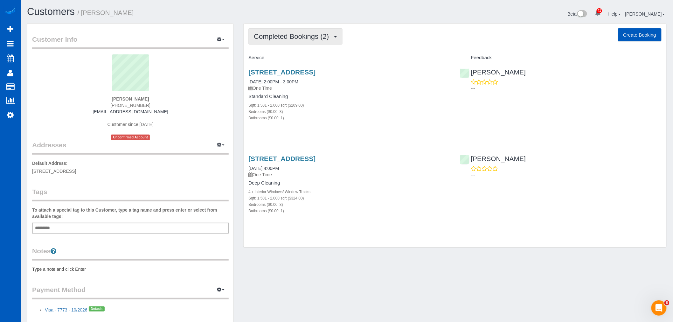
click at [319, 37] on span "Completed Bookings (2)" at bounding box center [293, 36] width 78 height 8
click at [363, 46] on div "Completed Bookings (2) Completed Bookings (2) Upcoming Bookings (0) Cancelled B…" at bounding box center [455, 136] width 423 height 224
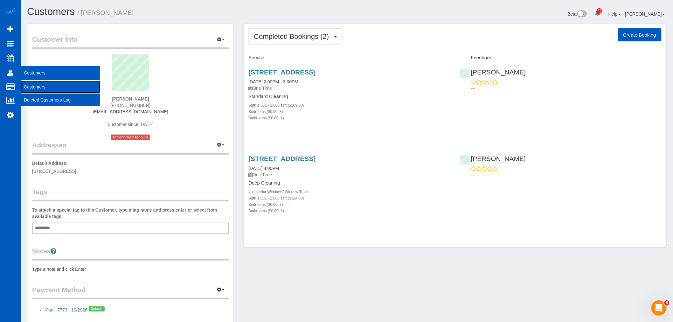
click at [46, 88] on link "Customers" at bounding box center [61, 87] width 80 height 13
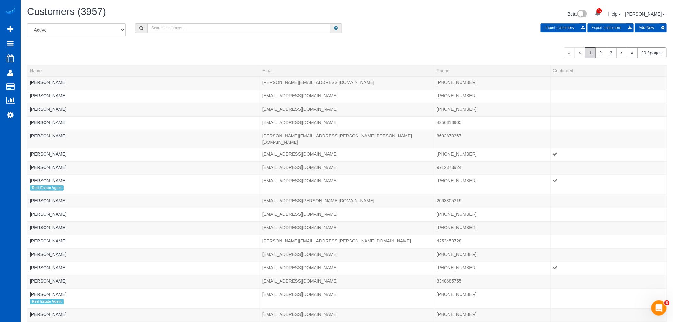
click at [166, 33] on div "All Active Archived Import customers Export customers Add New" at bounding box center [347, 32] width 650 height 18
click at [166, 33] on input "text" at bounding box center [238, 28] width 183 height 10
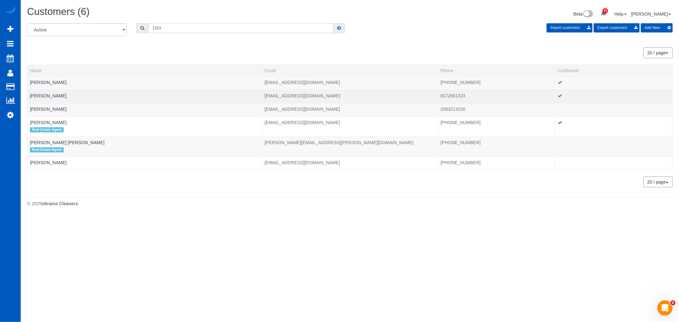
type input "1323"
drag, startPoint x: 441, startPoint y: 95, endPoint x: 477, endPoint y: 98, distance: 35.5
click at [477, 98] on td "8172661323" at bounding box center [496, 96] width 117 height 13
